Goal: Task Accomplishment & Management: Use online tool/utility

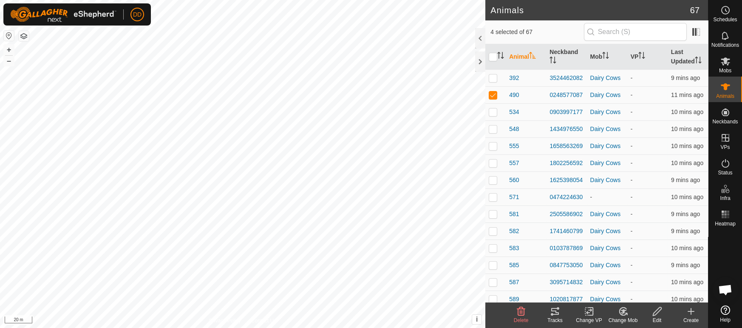
scroll to position [1922, 0]
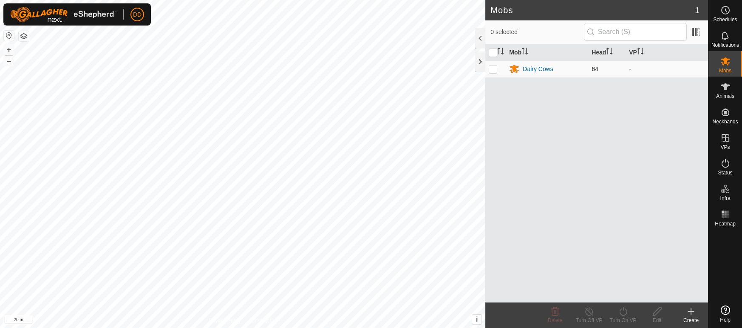
click at [497, 68] on td at bounding box center [495, 68] width 20 height 17
checkbox input "true"
click at [619, 313] on icon at bounding box center [623, 311] width 11 height 10
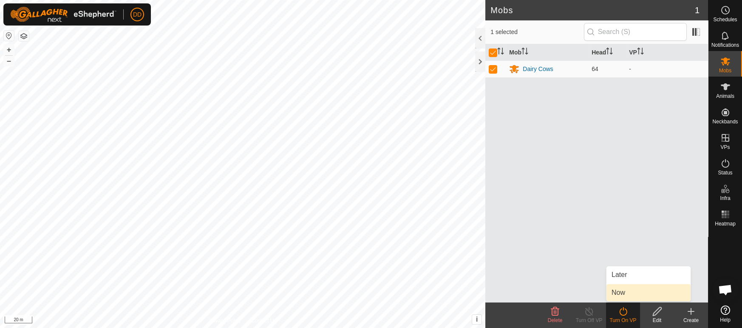
click at [617, 293] on link "Now" at bounding box center [648, 292] width 84 height 17
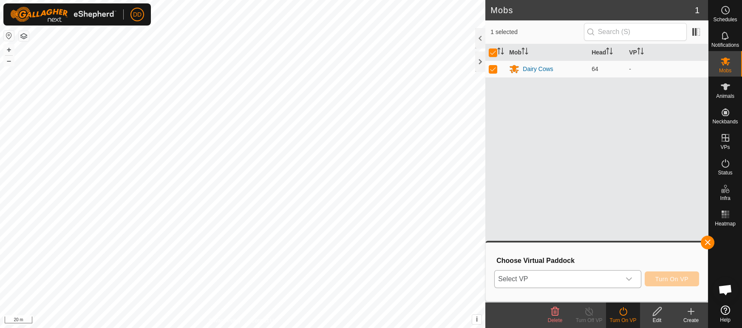
click at [549, 279] on span "Select VP" at bounding box center [557, 278] width 125 height 17
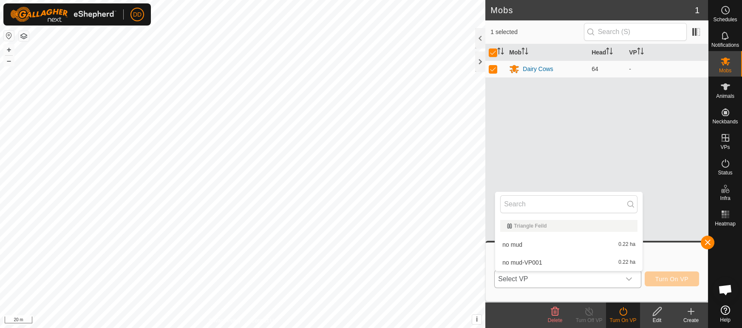
click at [517, 243] on li "no mud 0.22 ha" at bounding box center [568, 244] width 147 height 17
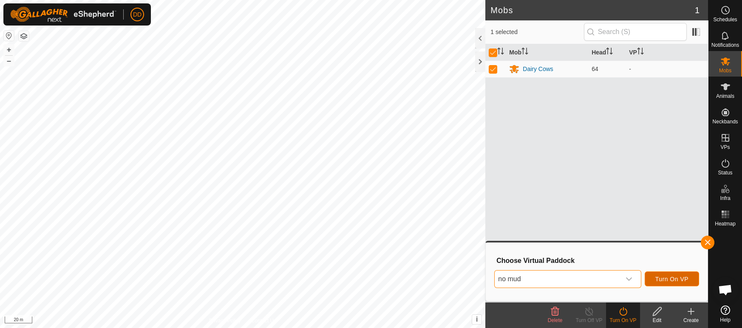
click at [660, 281] on span "Turn On VP" at bounding box center [671, 278] width 33 height 7
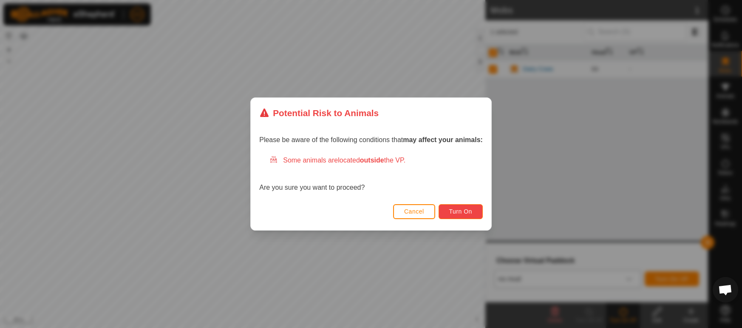
click at [469, 212] on span "Turn On" at bounding box center [460, 211] width 23 height 7
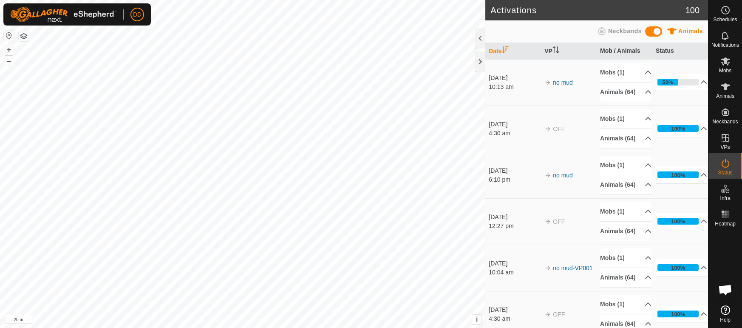
scroll to position [1922, 0]
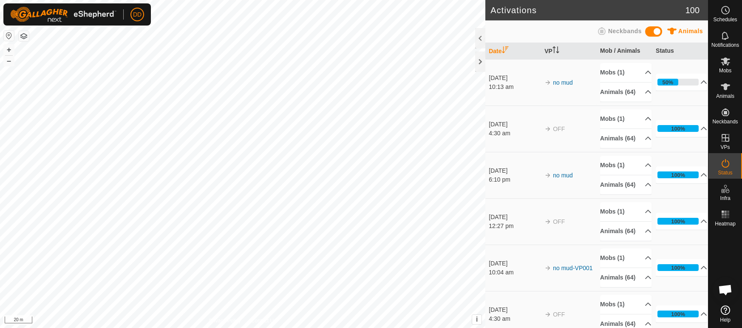
scroll to position [1922, 0]
click at [728, 90] on icon at bounding box center [725, 87] width 10 height 10
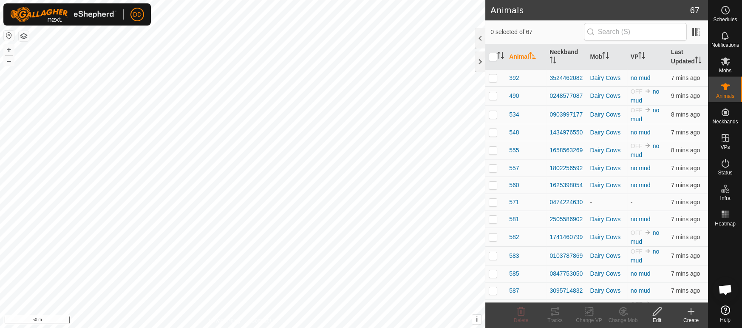
scroll to position [965, 0]
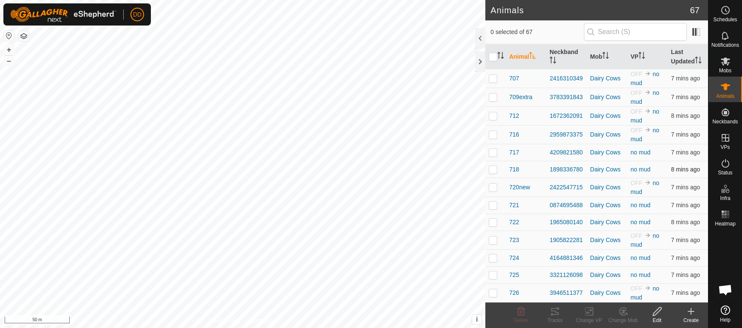
drag, startPoint x: 491, startPoint y: 138, endPoint x: 492, endPoint y: 176, distance: 38.3
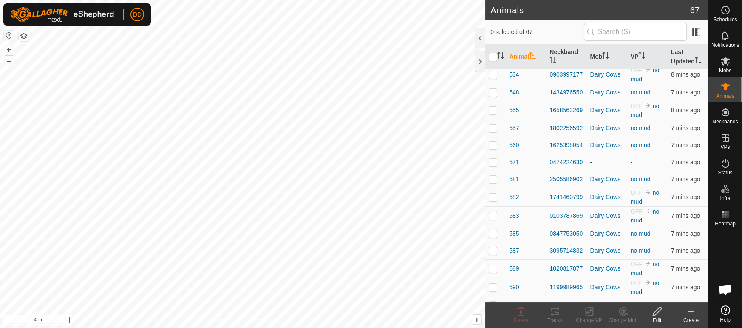
scroll to position [40, 0]
click at [727, 65] on icon at bounding box center [725, 61] width 9 height 8
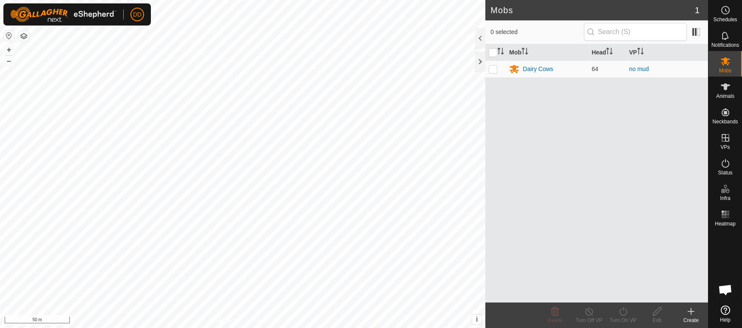
scroll to position [1922, 0]
click at [727, 34] on icon at bounding box center [725, 36] width 10 height 10
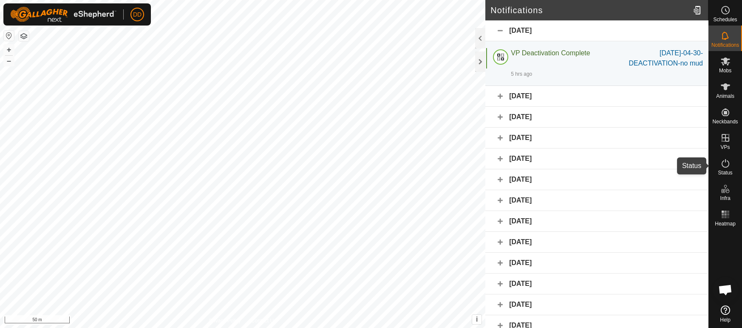
click at [723, 164] on icon at bounding box center [725, 163] width 10 height 10
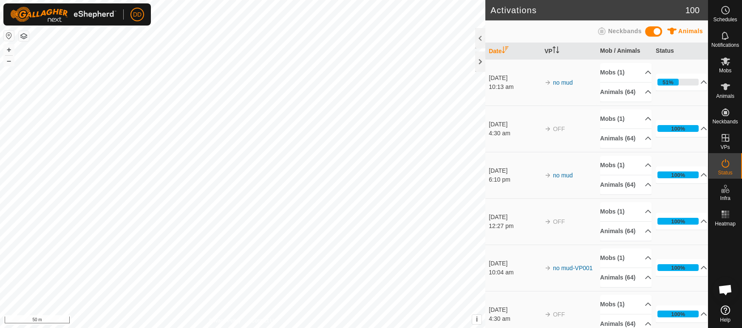
scroll to position [1922, 0]
